Goal: Task Accomplishment & Management: Use online tool/utility

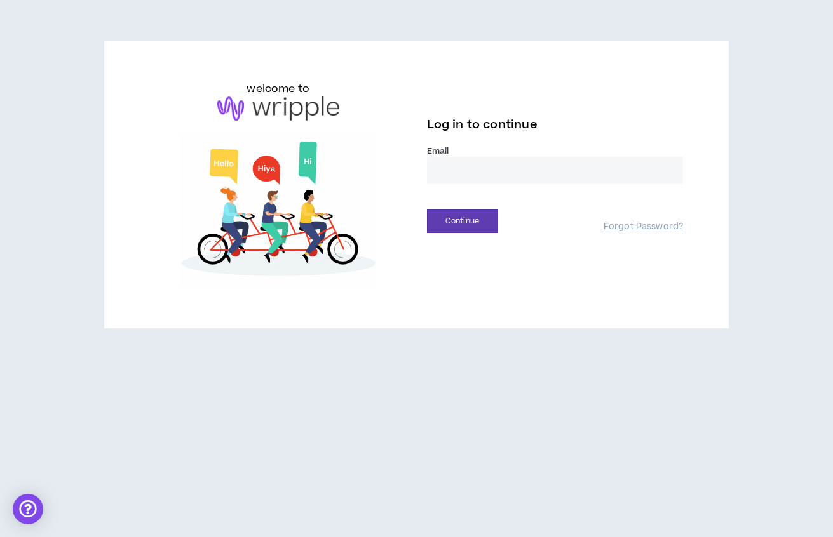
click at [544, 170] on input "email" at bounding box center [555, 170] width 257 height 27
type input "**********"
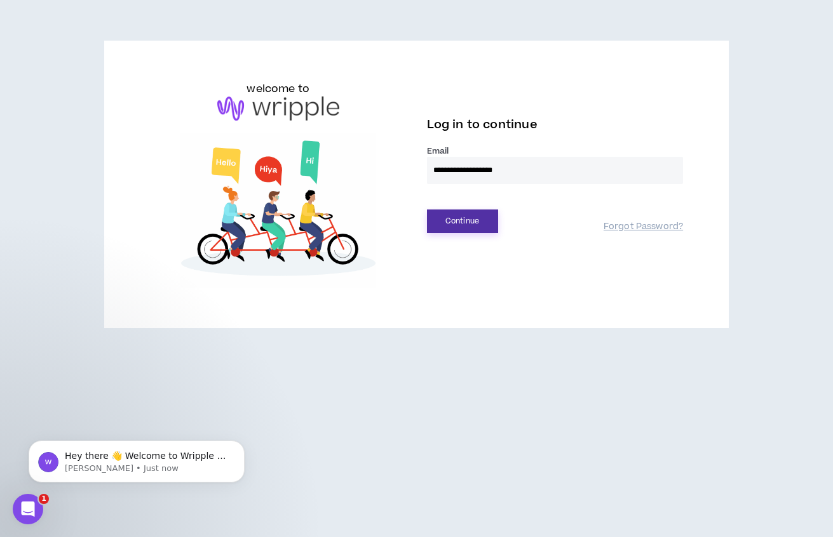
click at [454, 220] on button "Continue" at bounding box center [462, 222] width 71 height 24
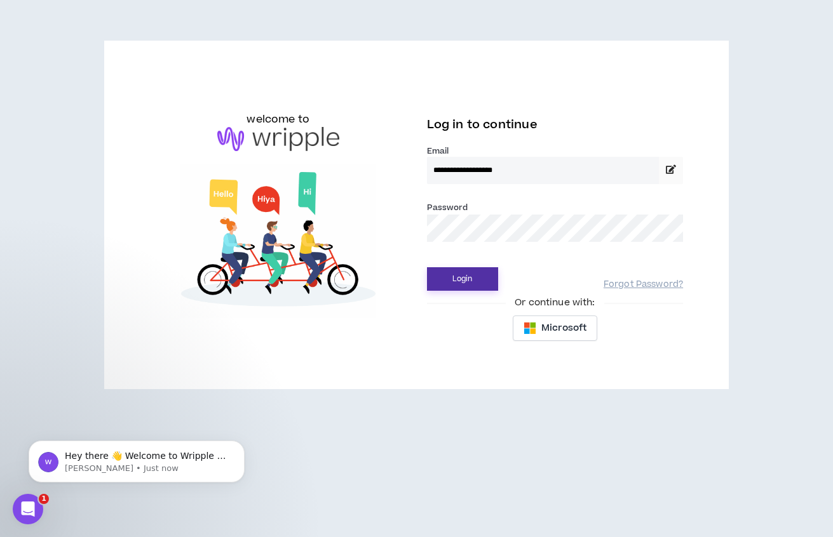
click at [452, 276] on button "Login" at bounding box center [462, 279] width 71 height 24
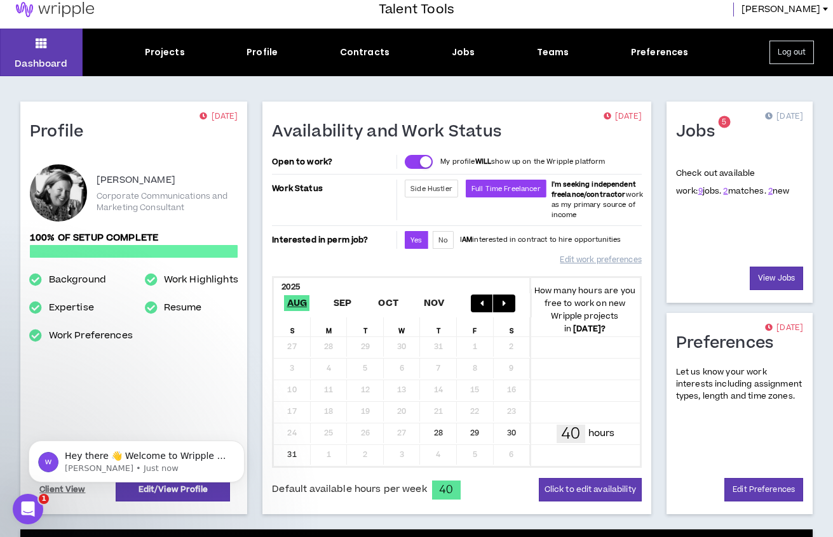
scroll to position [11, 0]
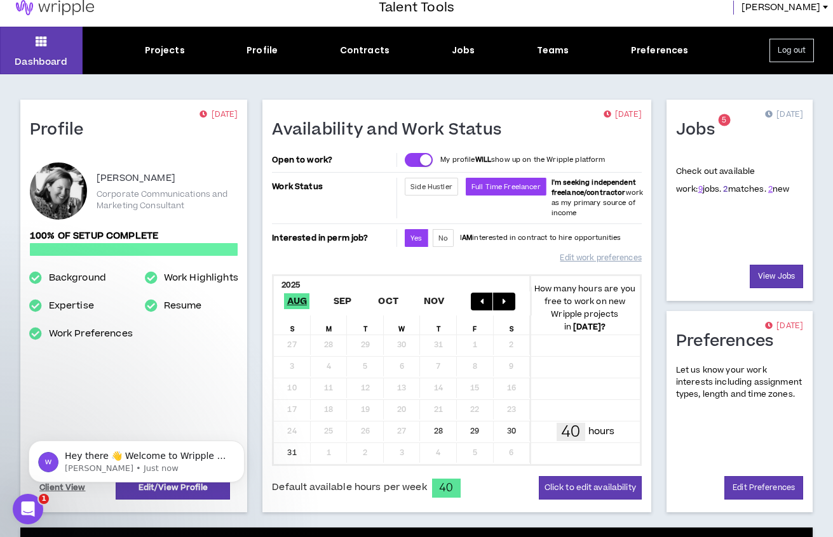
click at [723, 190] on link "2" at bounding box center [725, 189] width 4 height 11
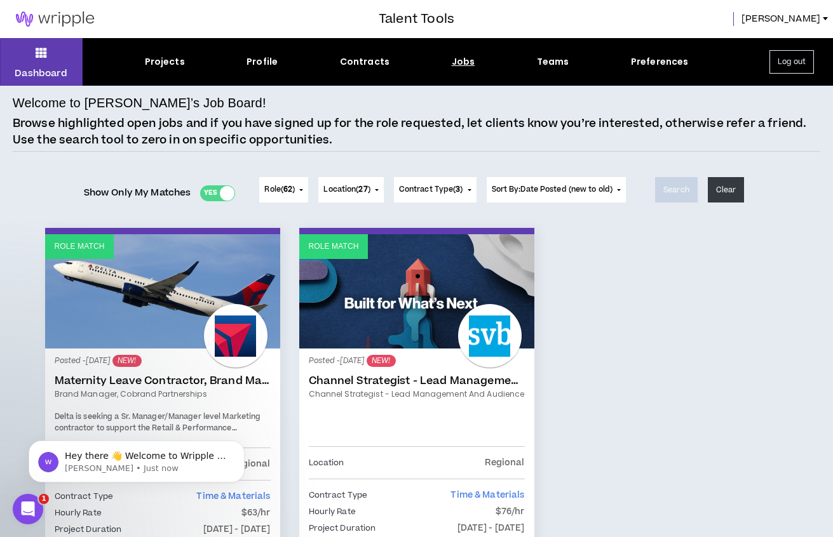
scroll to position [184, 0]
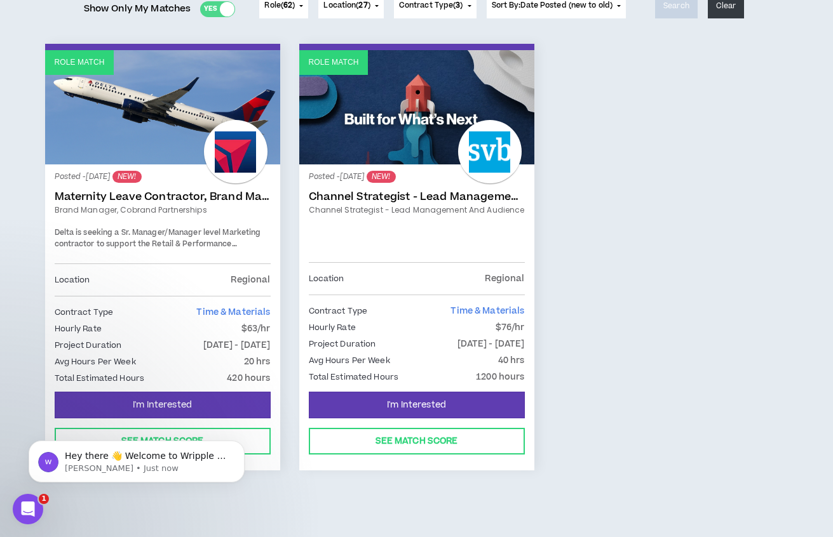
drag, startPoint x: 119, startPoint y: 511, endPoint x: 135, endPoint y: 506, distance: 16.3
click at [119, 511] on div "Role Match Posted - [DATE] NEW! Maternity Leave Contractor, Brand Marketing Man…" at bounding box center [417, 278] width 808 height 468
click at [254, 441] on body "Hey there 👋 Welcome to Wripple 🙌 Take a look around! If you have any questions,…" at bounding box center [137, 458] width 244 height 79
click at [239, 445] on icon "Dismiss notification" at bounding box center [241, 444] width 7 height 7
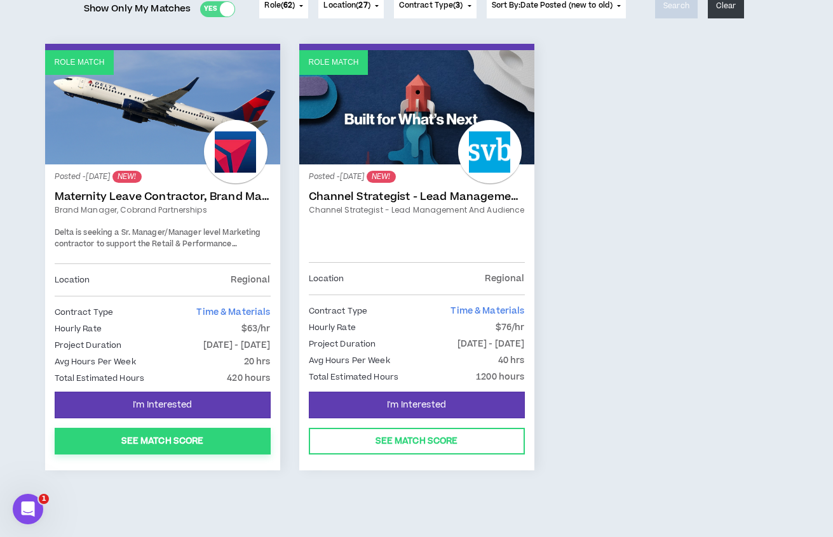
click at [165, 440] on button "See Match Score" at bounding box center [163, 441] width 216 height 27
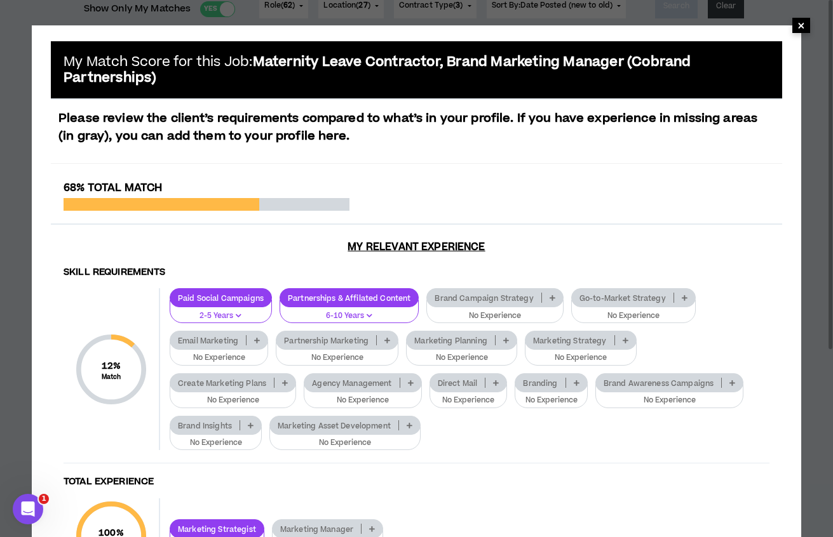
click at [801, 26] on span "×" at bounding box center [801, 25] width 8 height 15
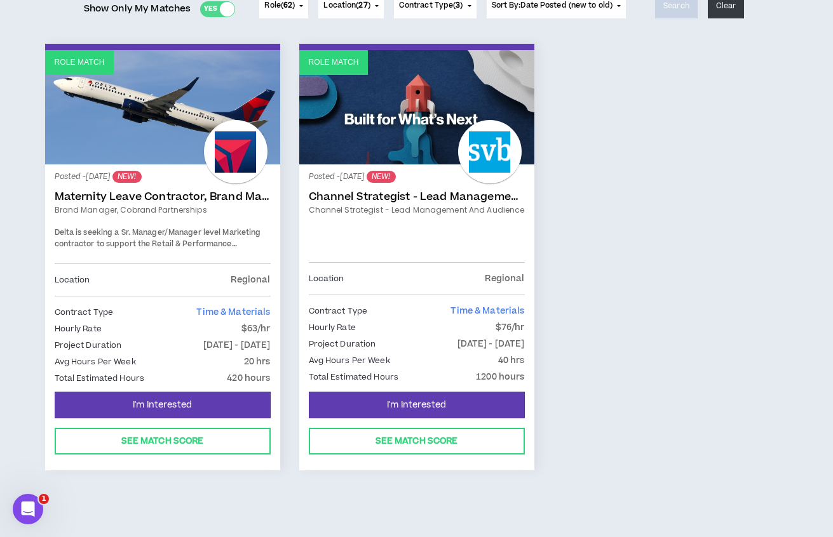
scroll to position [0, 0]
